Goal: Transaction & Acquisition: Purchase product/service

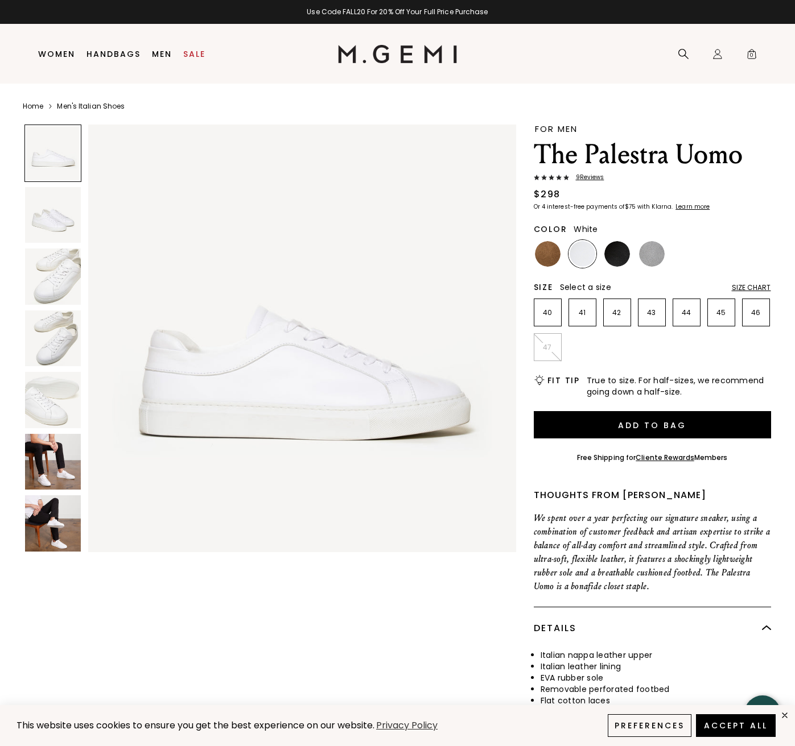
click at [71, 213] on img at bounding box center [53, 215] width 56 height 56
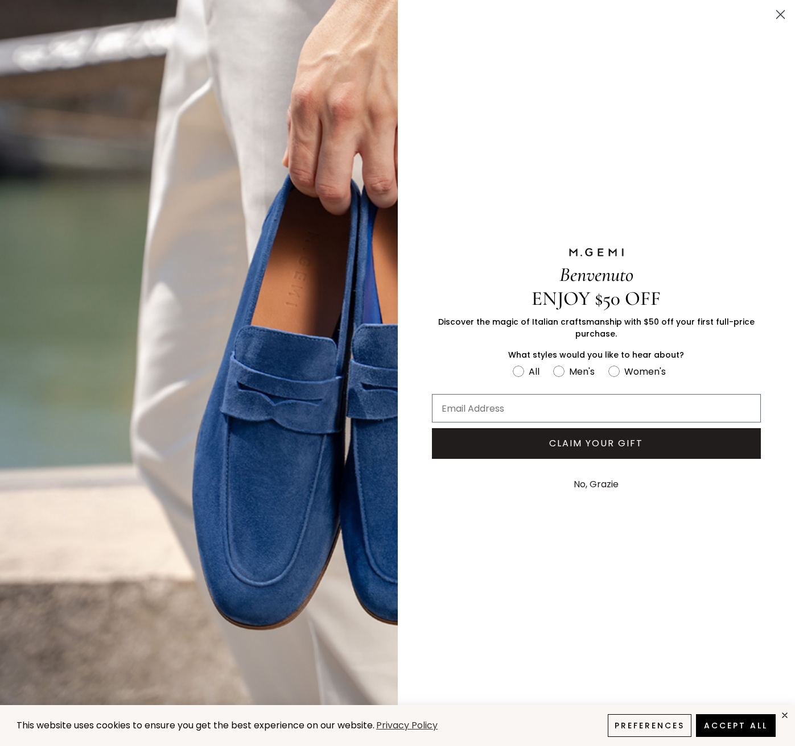
scroll to position [439, 0]
click at [789, 14] on circle "Close dialog" at bounding box center [780, 14] width 19 height 19
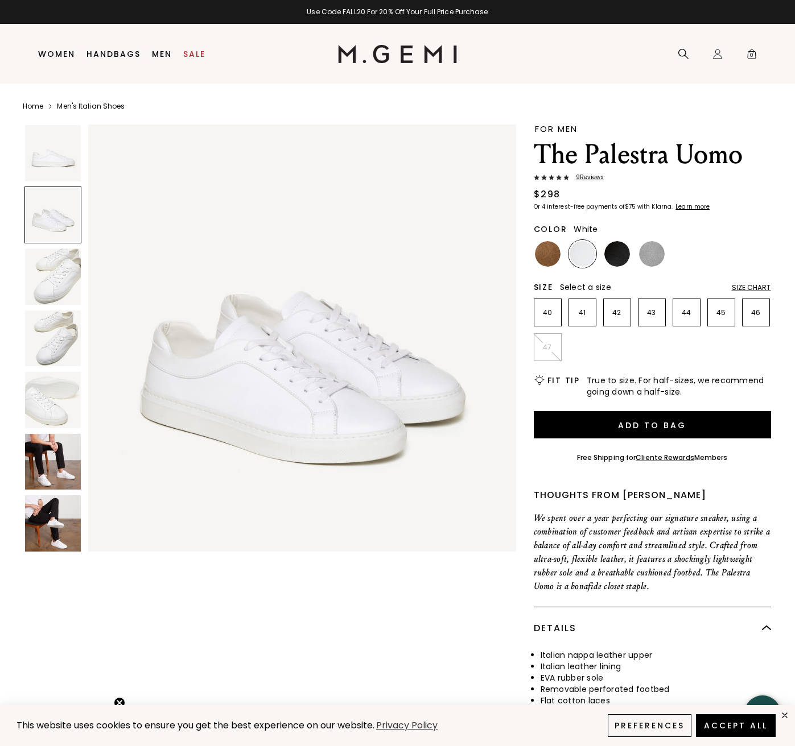
click at [54, 277] on img at bounding box center [53, 277] width 56 height 56
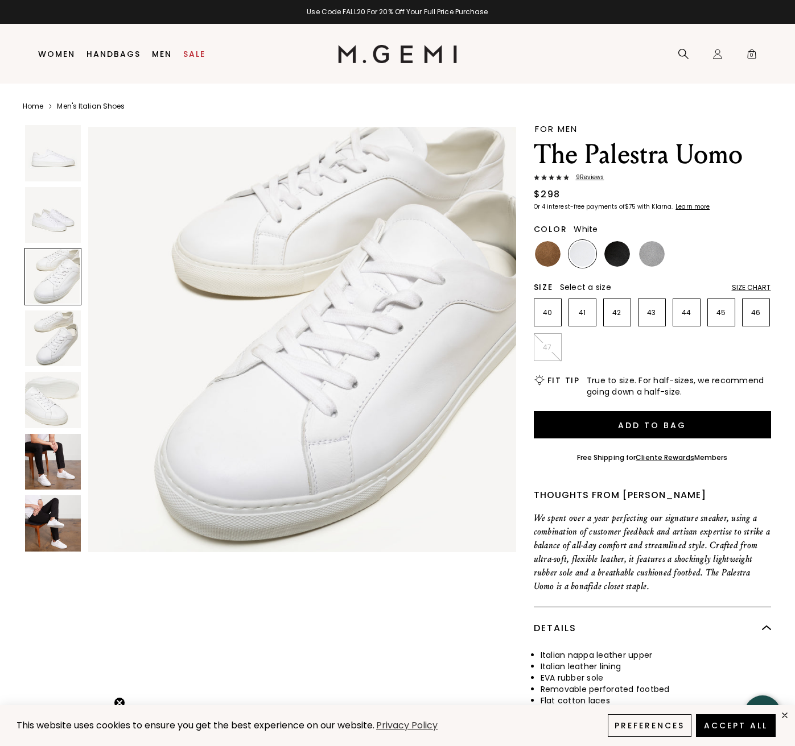
scroll to position [878, 0]
click at [40, 328] on img at bounding box center [53, 339] width 56 height 56
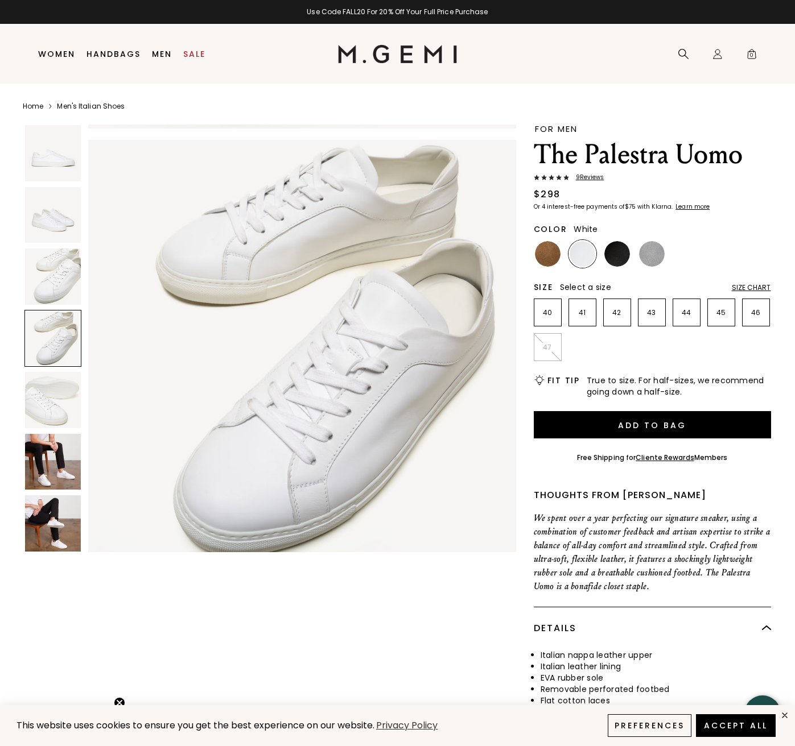
scroll to position [1317, 0]
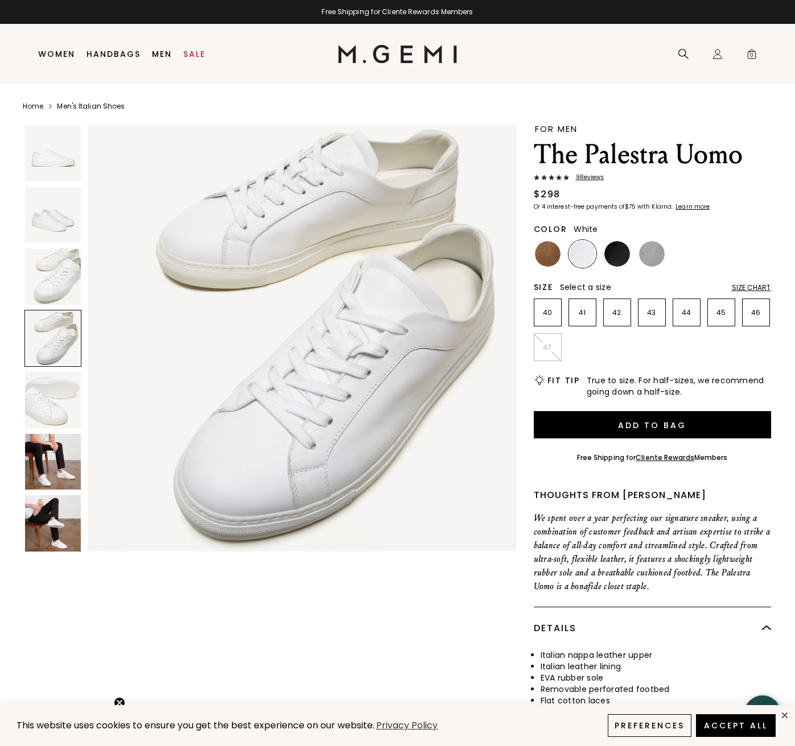
click at [57, 470] on img at bounding box center [53, 462] width 56 height 56
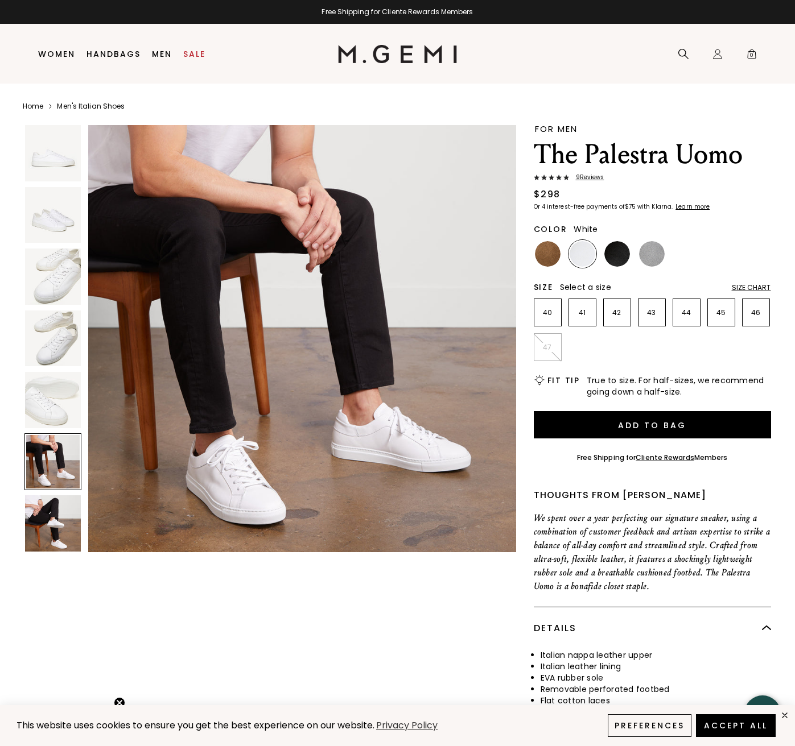
scroll to position [2194, 0]
click at [56, 511] on img at bounding box center [53, 523] width 56 height 56
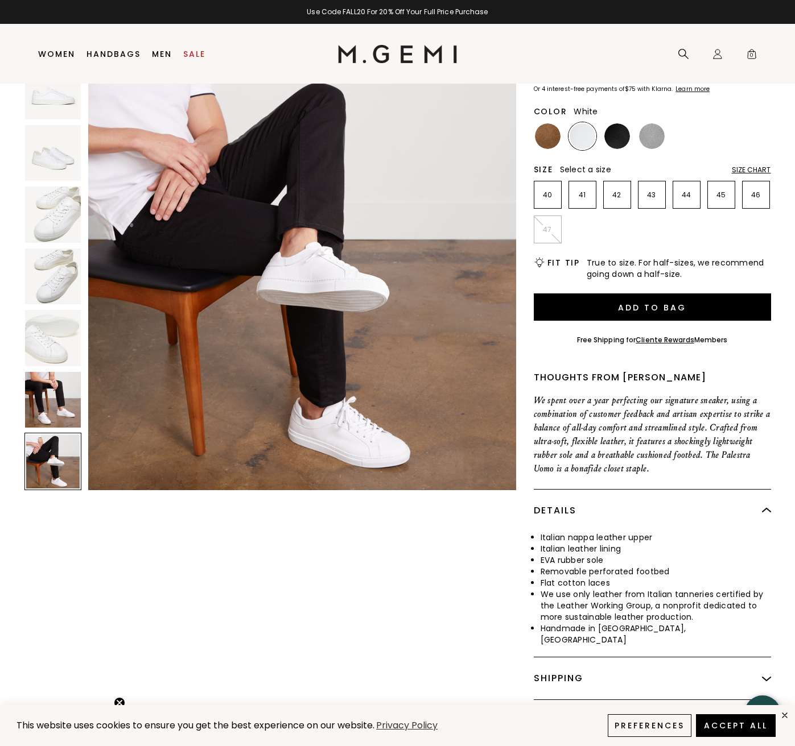
scroll to position [0, 0]
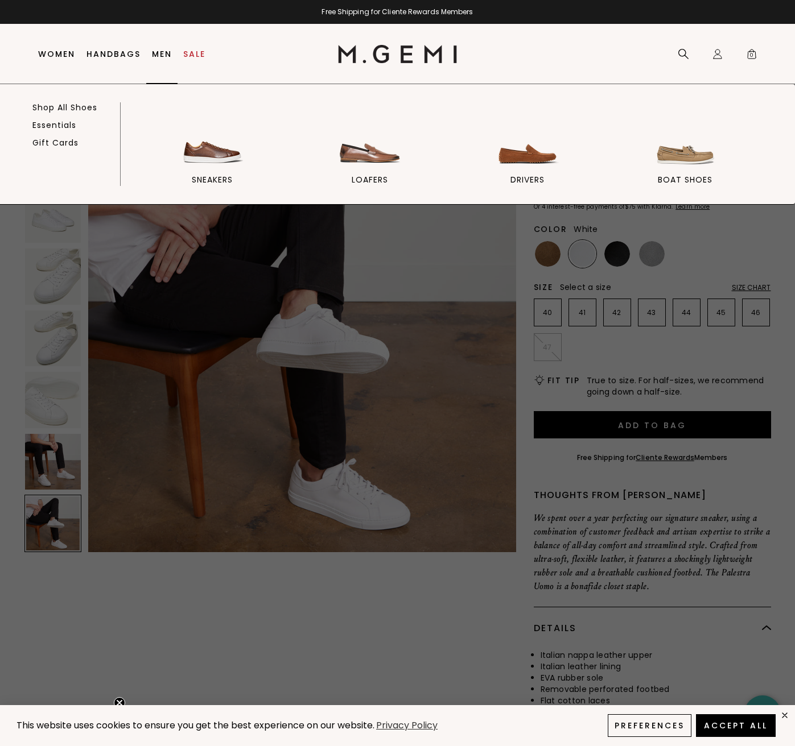
click at [160, 56] on link "Men" at bounding box center [162, 53] width 20 height 9
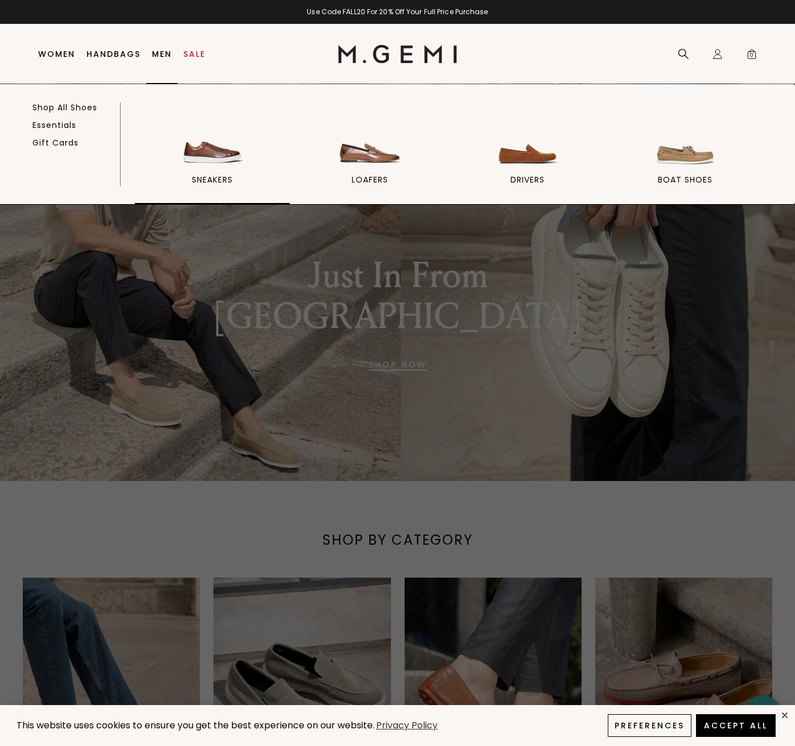
click at [196, 175] on span "sneakers" at bounding box center [212, 180] width 41 height 10
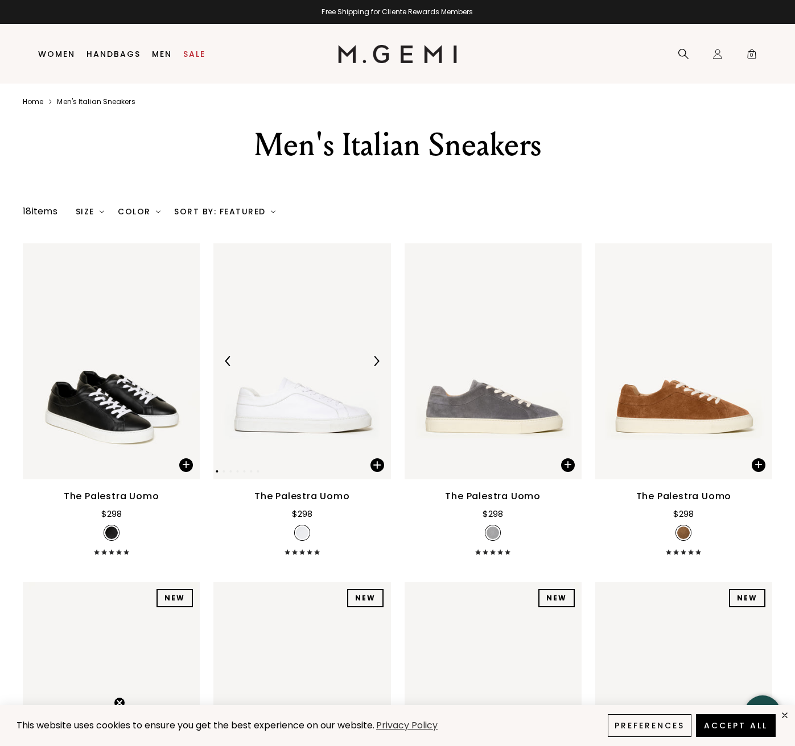
click at [295, 349] on img at bounding box center [301, 361] width 177 height 236
click at [136, 415] on img at bounding box center [111, 361] width 177 height 236
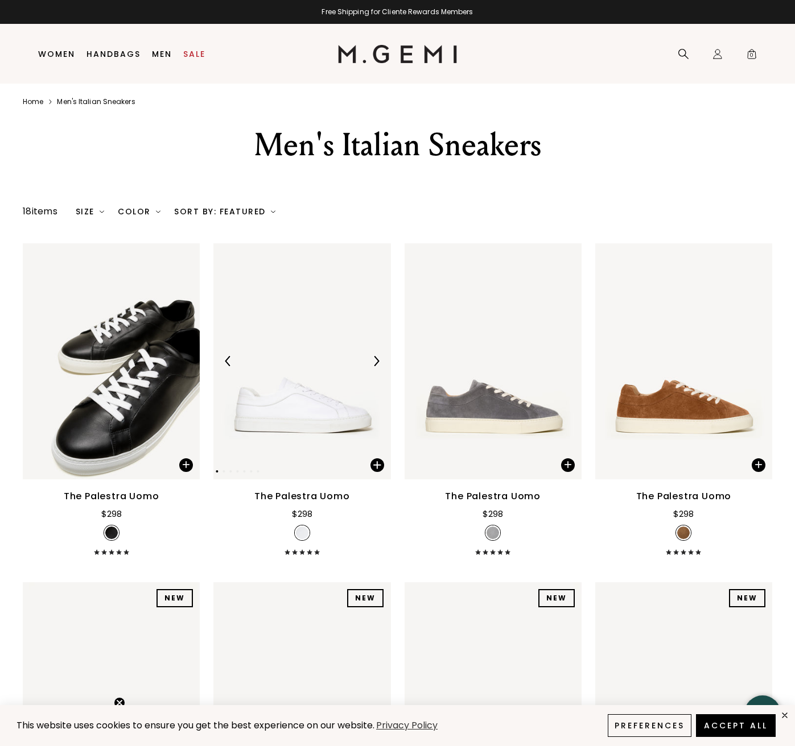
click at [305, 402] on img at bounding box center [301, 361] width 177 height 236
click at [303, 502] on div "The Palestra Uomo" at bounding box center [302, 497] width 96 height 14
click at [374, 465] on span at bounding box center [377, 465] width 14 height 14
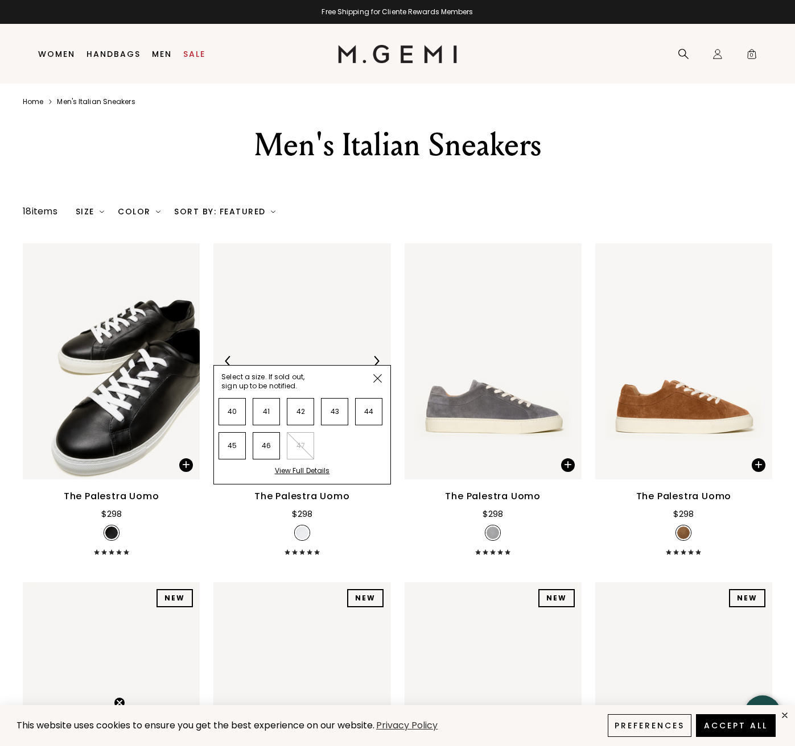
click at [309, 325] on img at bounding box center [301, 361] width 177 height 236
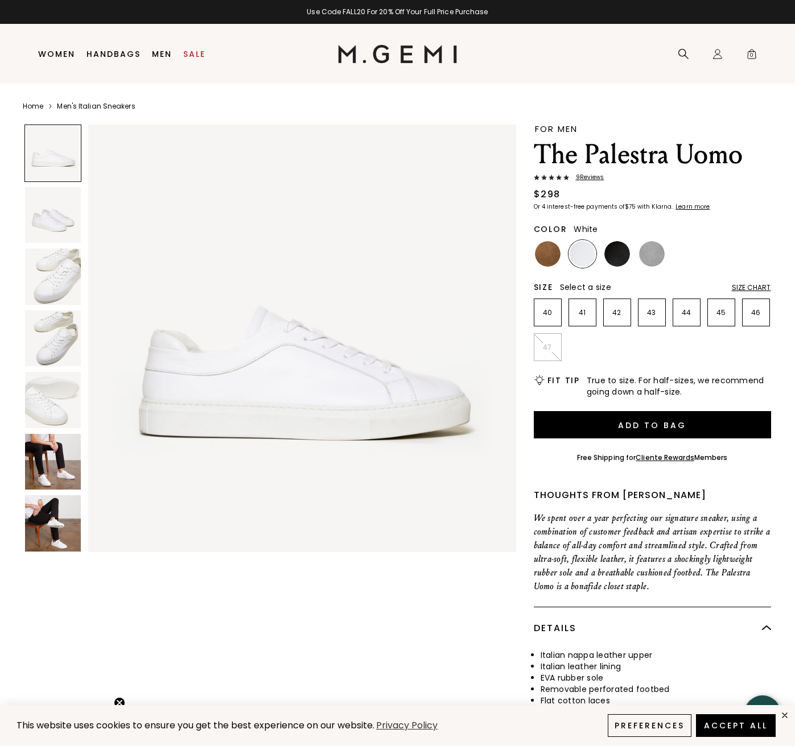
click at [67, 216] on img at bounding box center [53, 215] width 56 height 56
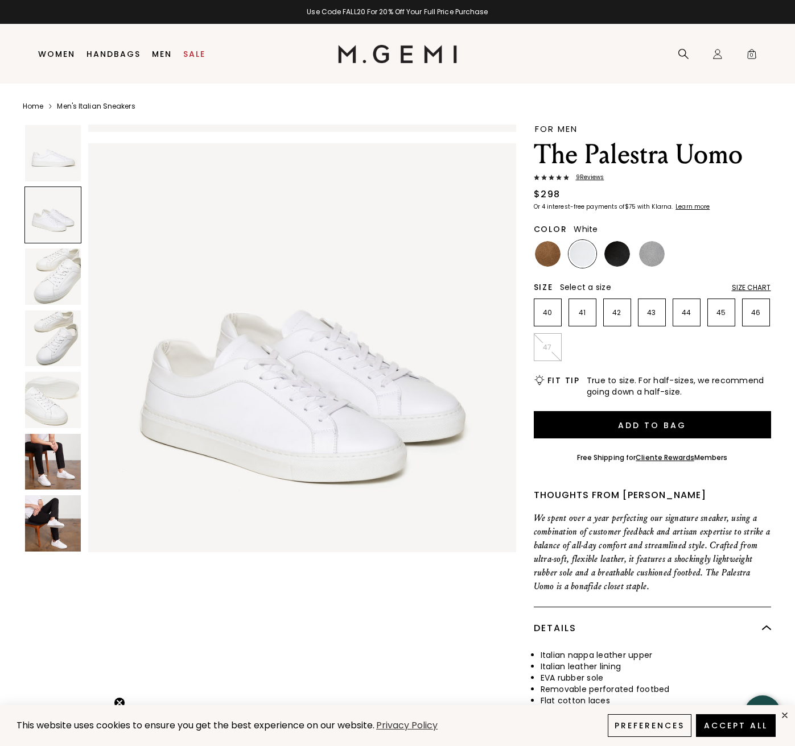
scroll to position [439, 0]
